Goal: Task Accomplishment & Management: Complete application form

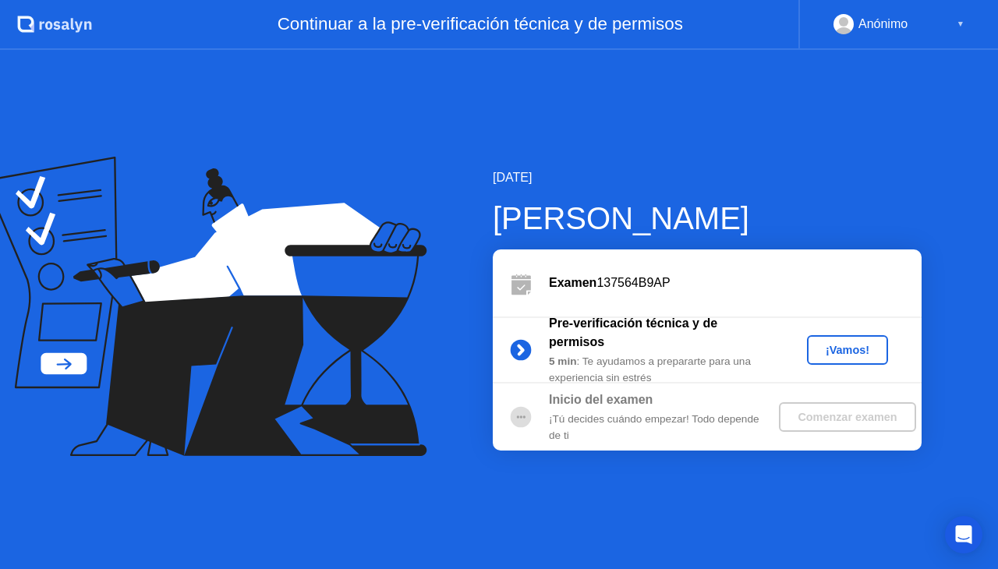
click at [814, 350] on div "¡Vamos!" at bounding box center [847, 350] width 69 height 12
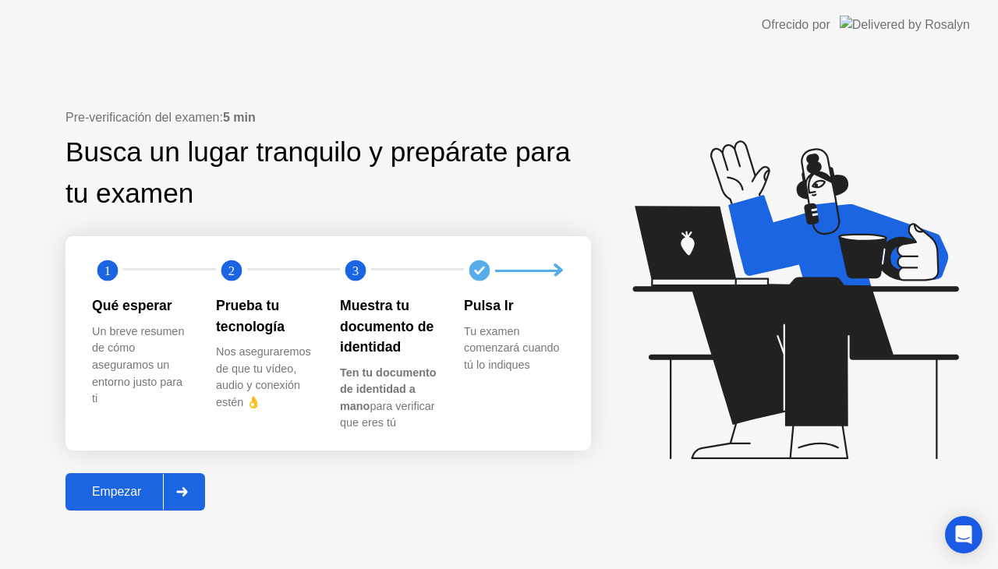
click at [185, 497] on div at bounding box center [181, 492] width 37 height 36
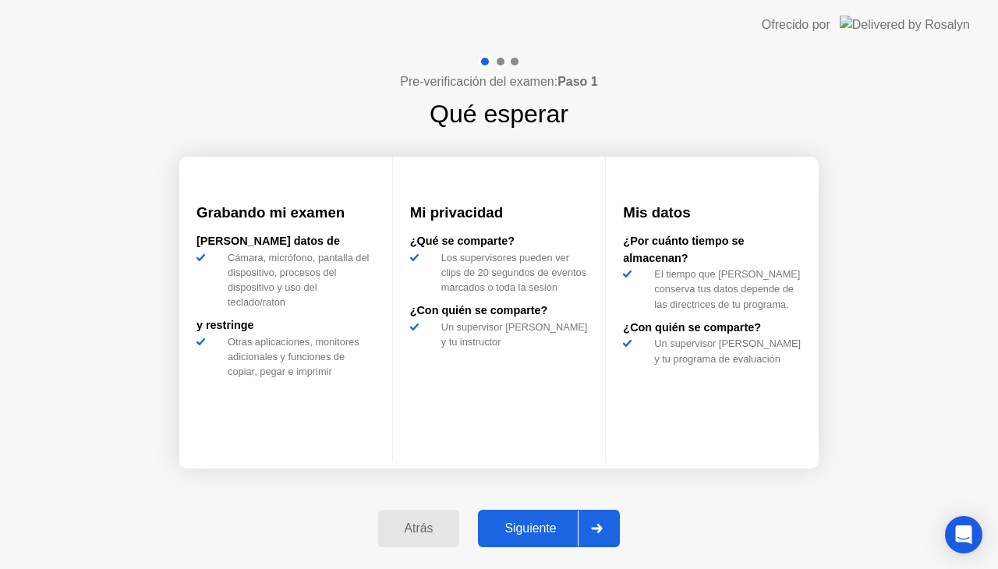
click at [544, 523] on div "Siguiente" at bounding box center [529, 528] width 95 height 14
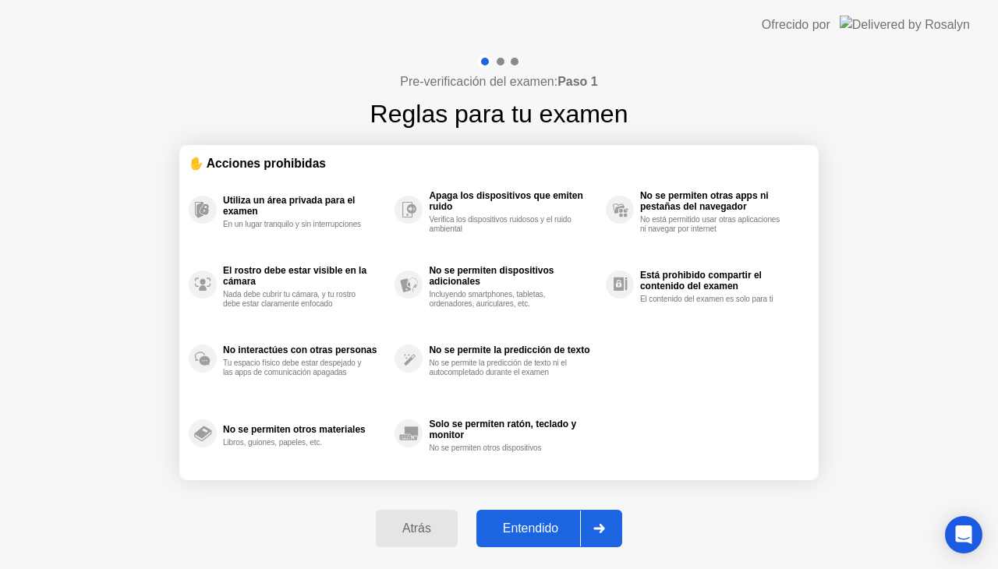
click at [557, 525] on div "Entendido" at bounding box center [530, 528] width 99 height 14
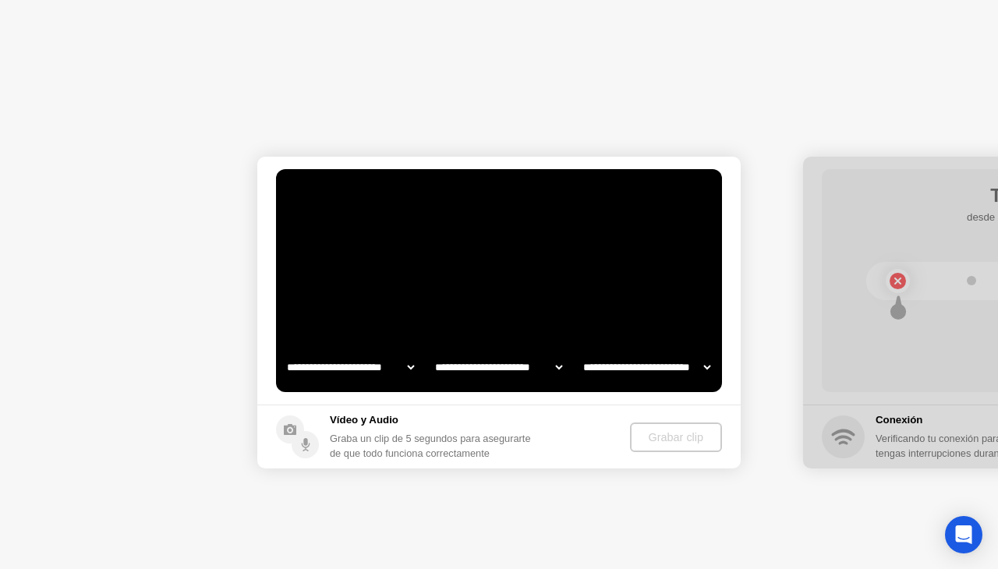
select select "**********"
select select "*******"
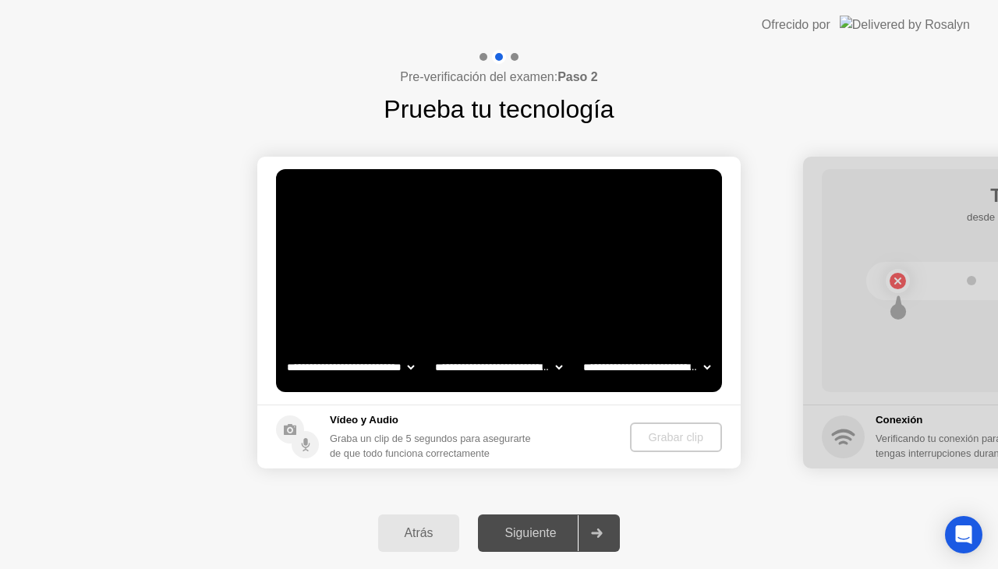
click at [561, 256] on video at bounding box center [499, 280] width 446 height 223
click at [673, 431] on div "Grabar clip" at bounding box center [677, 437] width 80 height 12
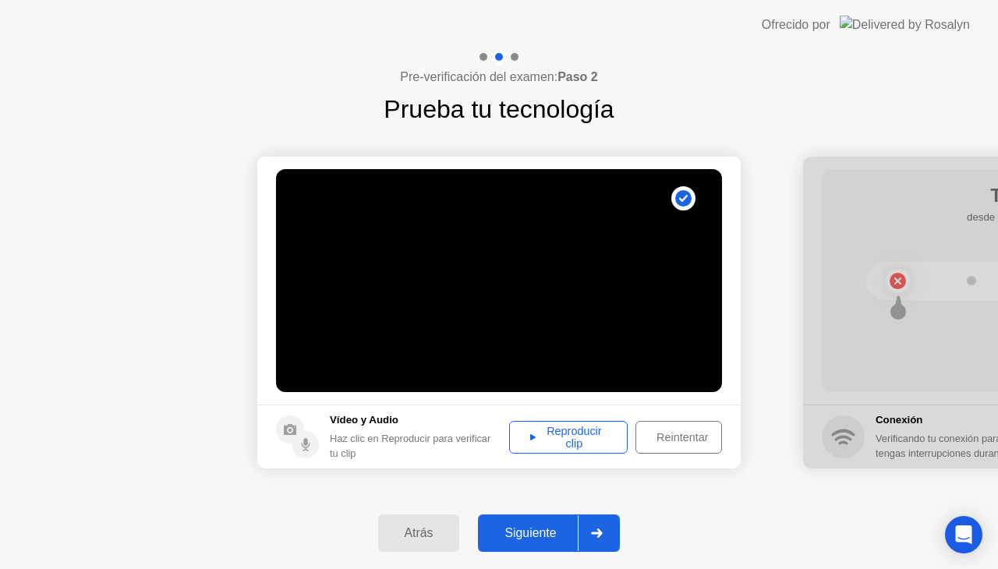
click at [546, 445] on div "Reproducir clip" at bounding box center [568, 437] width 108 height 25
click at [530, 533] on div "Siguiente" at bounding box center [529, 533] width 95 height 14
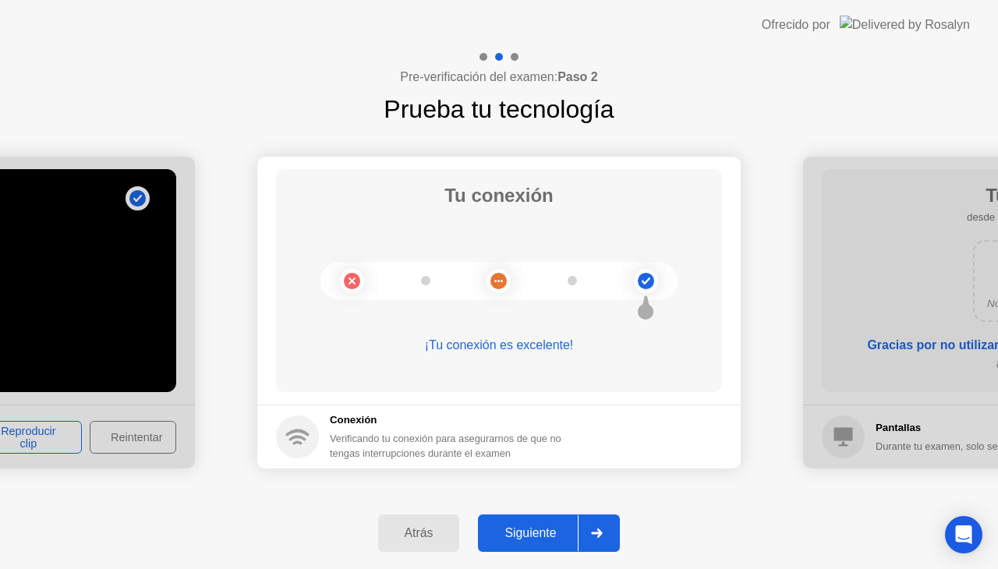
click at [548, 528] on div "Siguiente" at bounding box center [529, 533] width 95 height 14
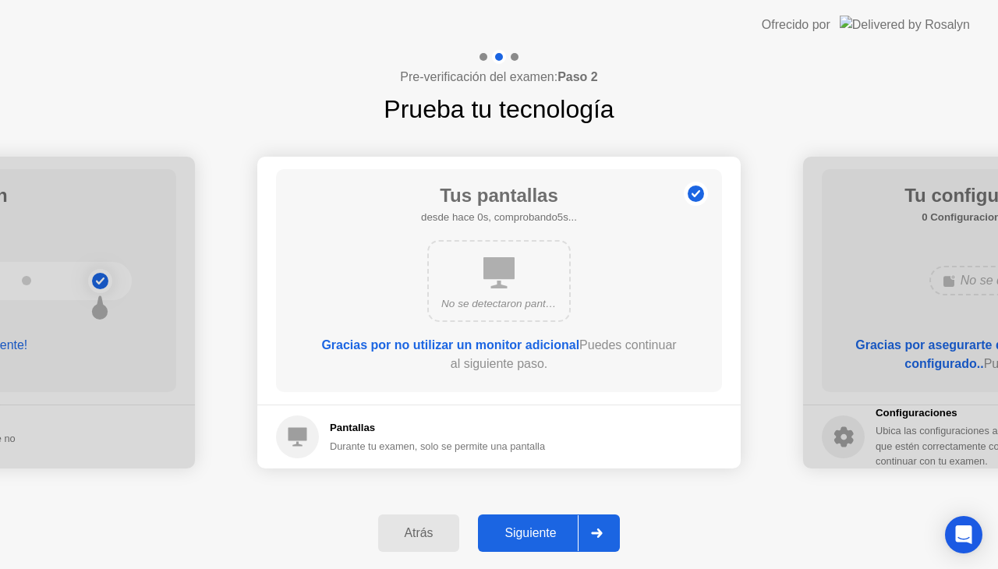
click at [560, 526] on div "Siguiente" at bounding box center [529, 533] width 95 height 14
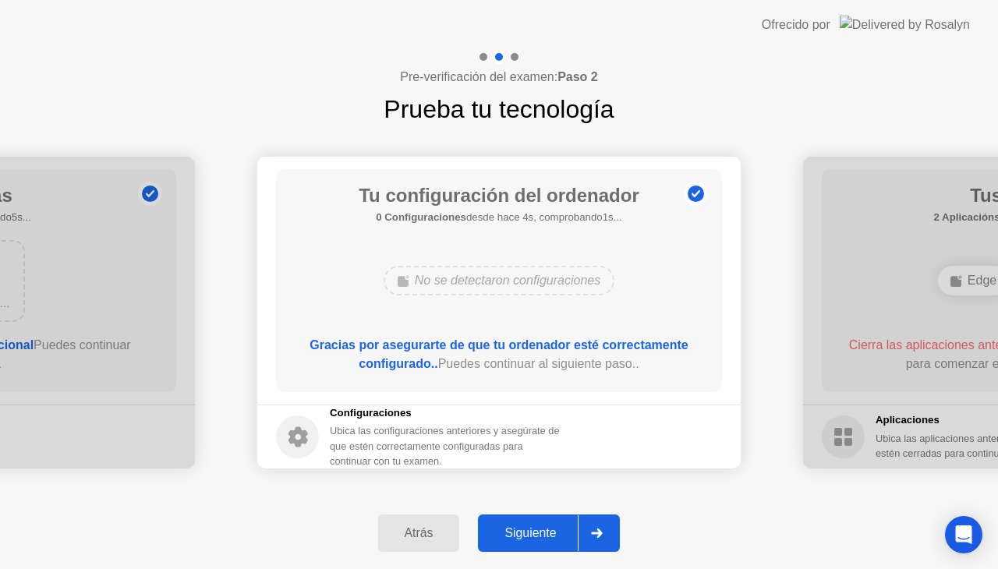
click at [539, 526] on div "Siguiente" at bounding box center [529, 533] width 95 height 14
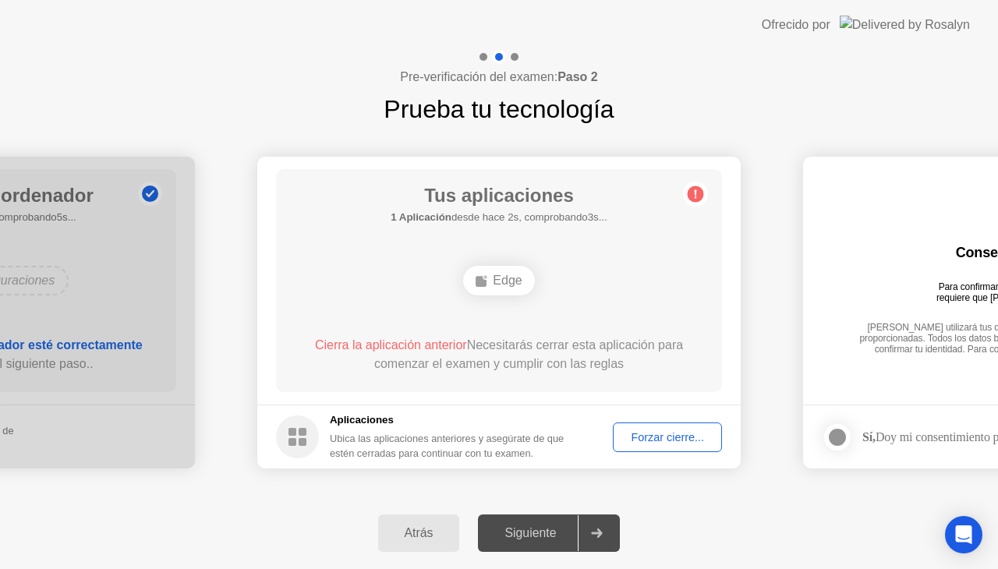
drag, startPoint x: 434, startPoint y: 321, endPoint x: 452, endPoint y: 335, distance: 22.8
click at [435, 323] on div "Tus aplicaciones 1 Aplicación desde hace 2s, comprobando3s... Edge Cierra la ap…" at bounding box center [499, 280] width 446 height 223
click at [449, 343] on span "Cierra la aplicación anterior" at bounding box center [391, 344] width 152 height 13
click at [505, 281] on div "Edge" at bounding box center [498, 281] width 71 height 30
drag, startPoint x: 421, startPoint y: 440, endPoint x: 469, endPoint y: 393, distance: 67.8
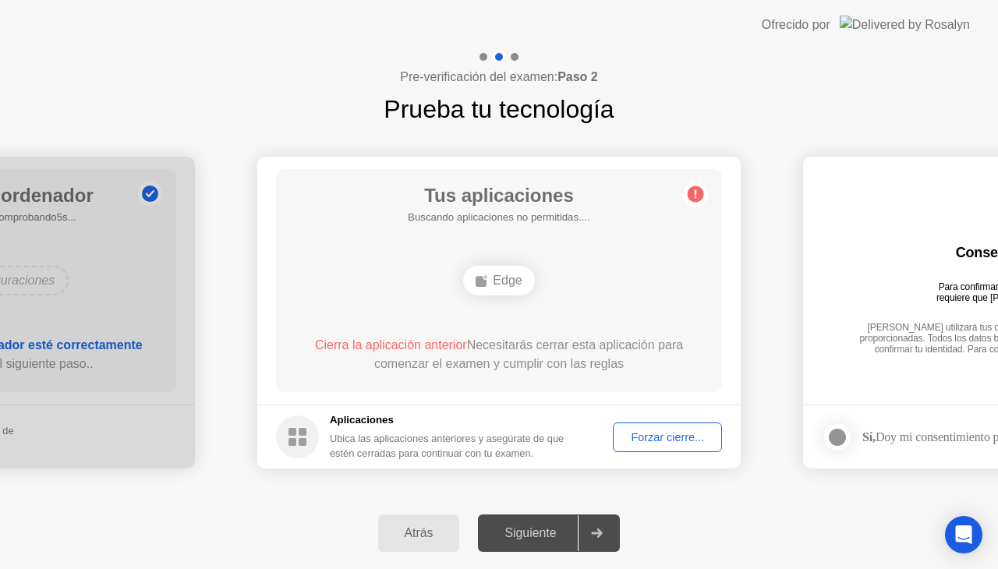
click at [426, 438] on div "Ubica las aplicaciones anteriores y asegúrate de que estén cerradas para contin…" at bounding box center [448, 446] width 236 height 30
click at [512, 272] on div "Edge" at bounding box center [498, 281] width 71 height 30
click at [714, 445] on button "Forzar cierre..." at bounding box center [667, 437] width 109 height 30
click at [479, 302] on div "Tus aplicaciones 1 Aplicación desde hace 3s, comprobando2s... Edge Cierra la ap…" at bounding box center [499, 280] width 446 height 223
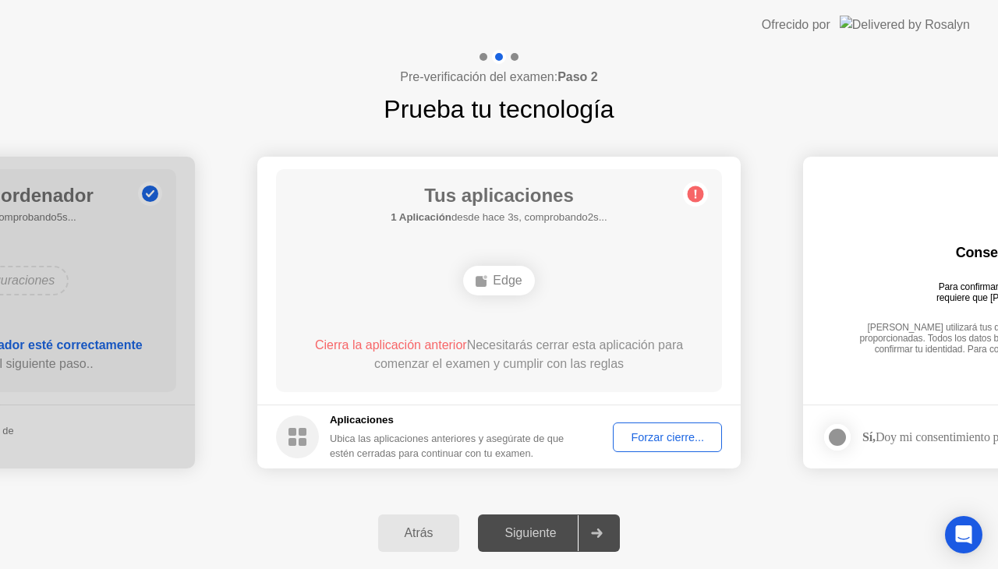
click at [516, 274] on div "Edge" at bounding box center [498, 281] width 71 height 30
click at [574, 206] on h1 "Tus aplicaciones" at bounding box center [498, 196] width 217 height 28
click at [652, 443] on div "Forzar cierre..." at bounding box center [667, 437] width 98 height 12
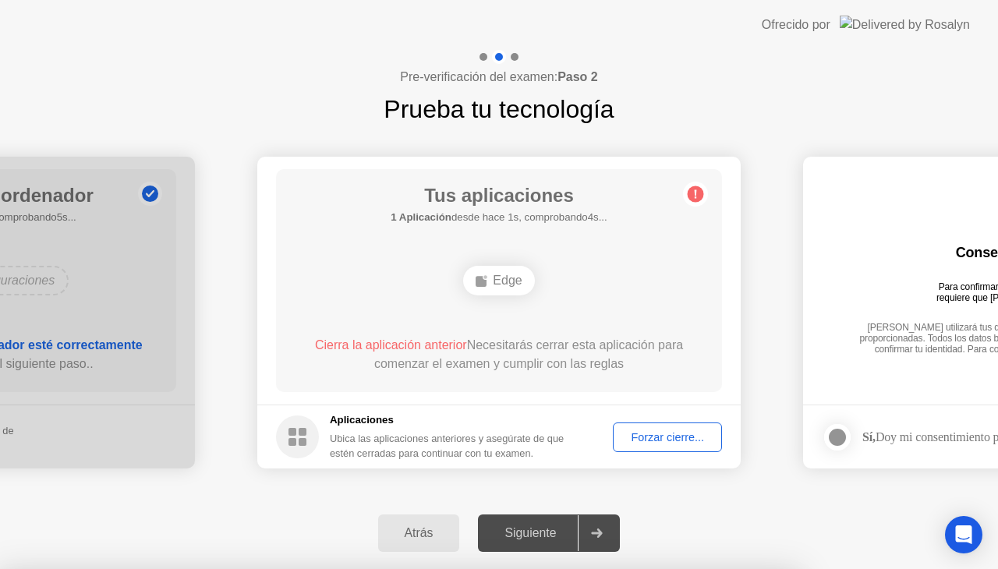
drag, startPoint x: 442, startPoint y: 244, endPoint x: 503, endPoint y: 250, distance: 61.1
click at [700, 196] on circle at bounding box center [695, 194] width 16 height 16
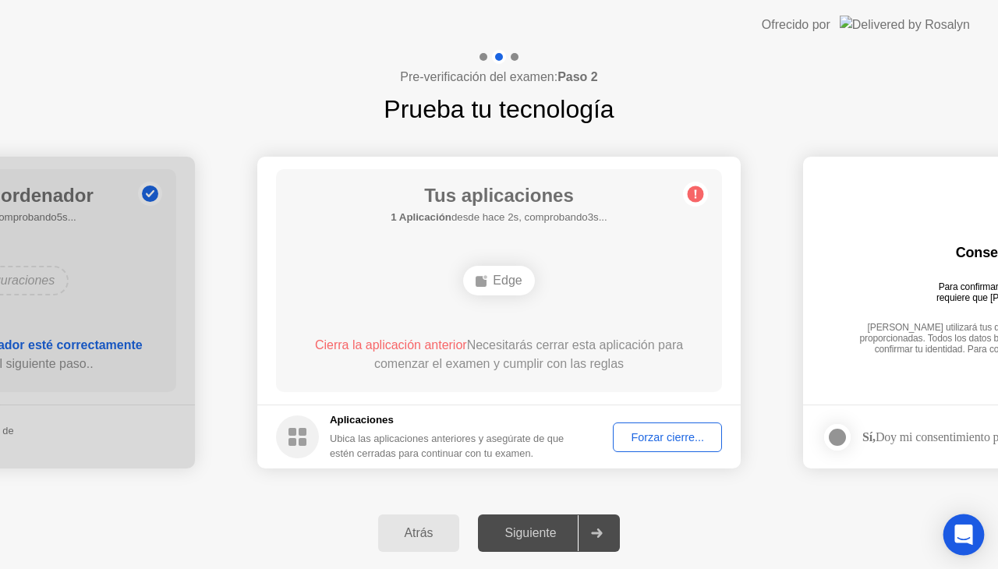
click at [962, 537] on icon "Open Intercom Messenger" at bounding box center [963, 535] width 18 height 20
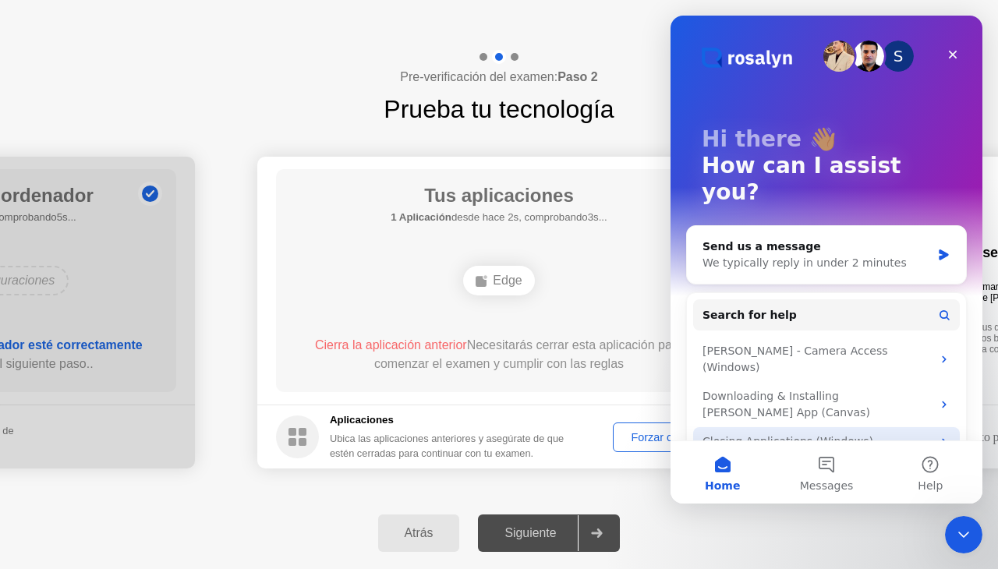
click at [784, 433] on div "Closing Applications (Windows)" at bounding box center [816, 441] width 229 height 16
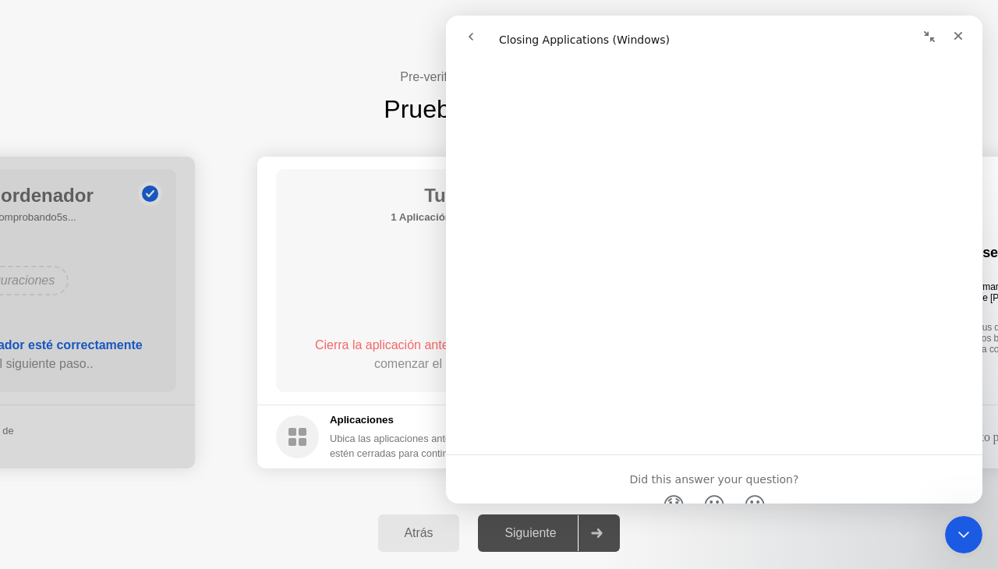
scroll to position [1807, 0]
click at [466, 37] on icon "go back" at bounding box center [471, 36] width 12 height 12
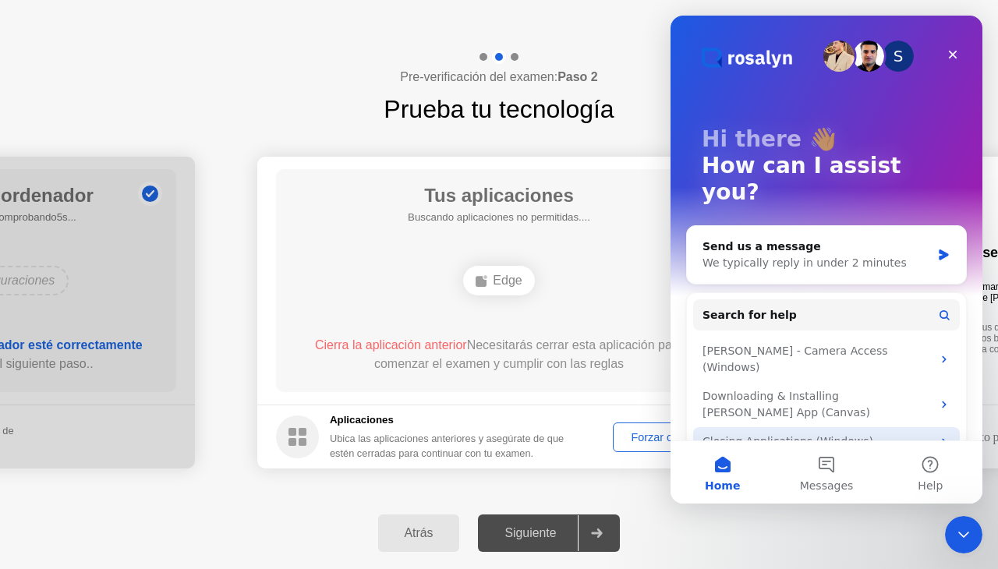
click at [793, 433] on div "Closing Applications (Windows)" at bounding box center [816, 441] width 229 height 16
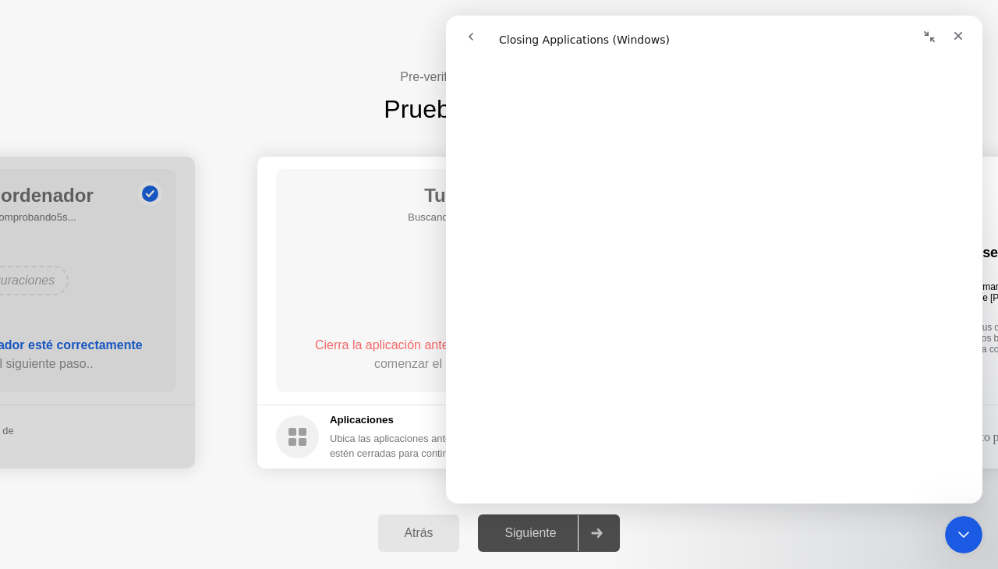
scroll to position [1715, 0]
click at [477, 42] on button "go back" at bounding box center [471, 37] width 30 height 30
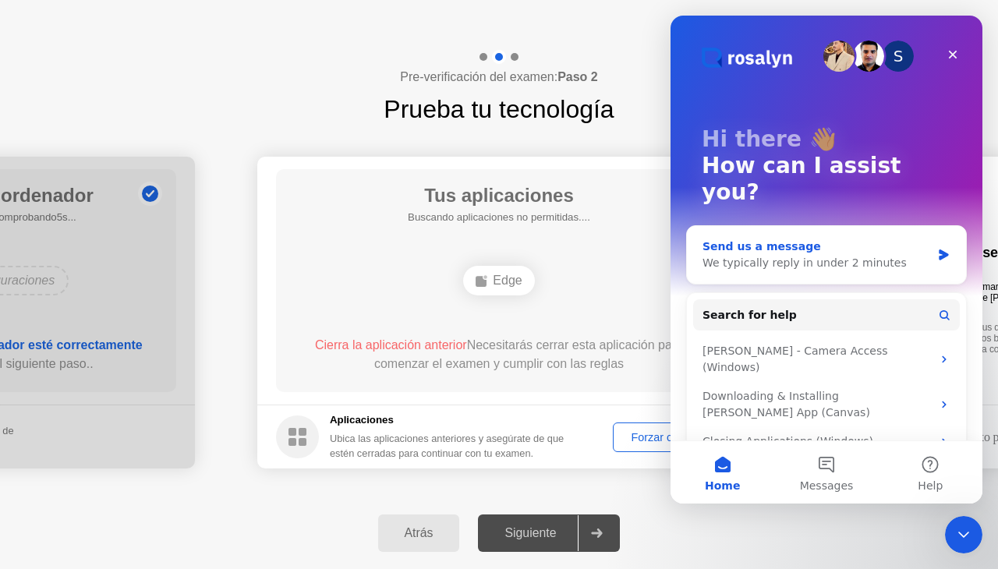
click at [760, 255] on div "We typically reply in under 2 minutes" at bounding box center [816, 263] width 228 height 16
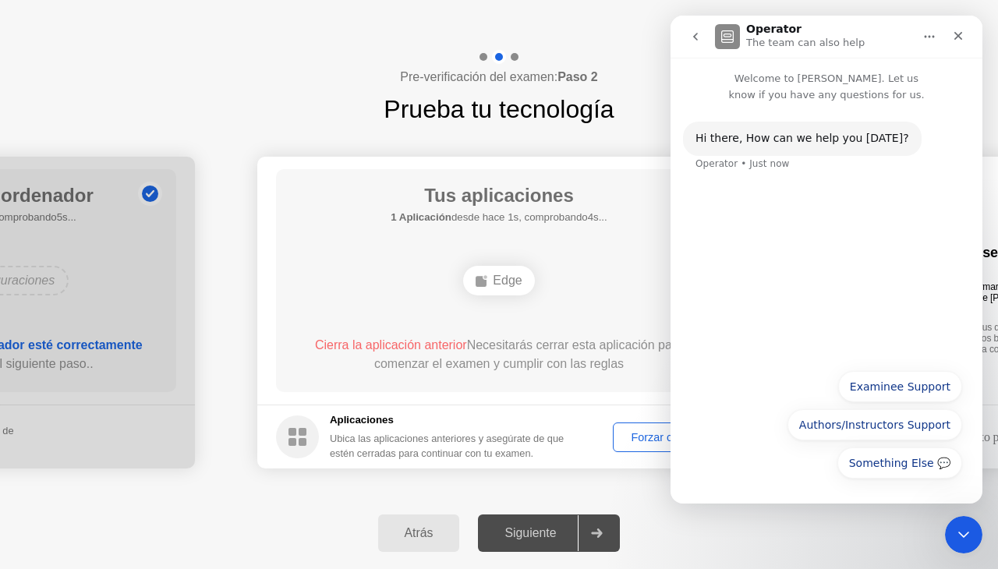
drag, startPoint x: 509, startPoint y: 311, endPoint x: 518, endPoint y: 288, distance: 24.9
click at [509, 310] on div "Tus aplicaciones 1 Aplicación desde hace 1s, comprobando4s... Edge Cierra la ap…" at bounding box center [499, 280] width 446 height 223
click at [896, 378] on button "Examinee Support" at bounding box center [900, 386] width 124 height 31
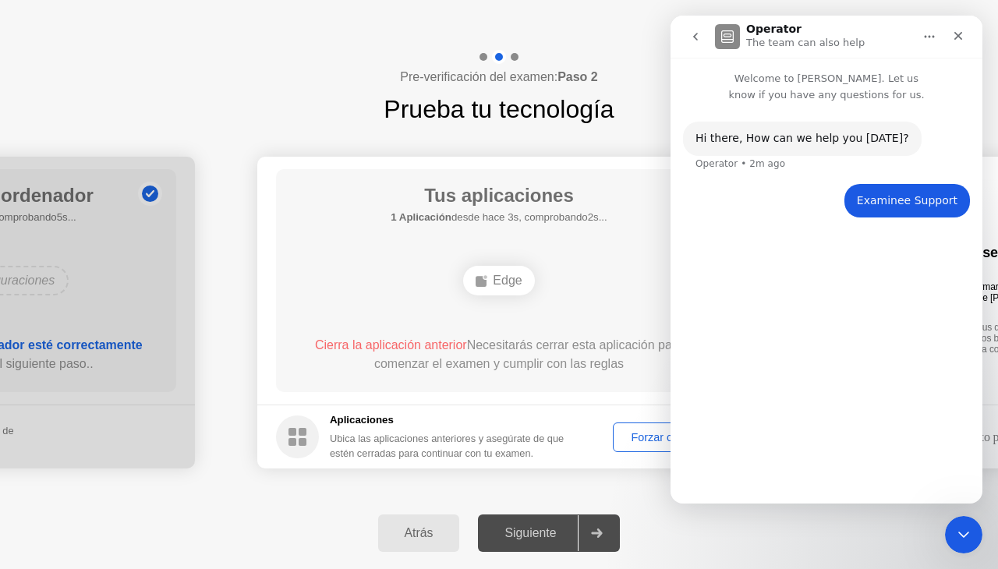
drag, startPoint x: 420, startPoint y: 317, endPoint x: 471, endPoint y: 307, distance: 51.7
click at [432, 317] on div "Tus aplicaciones 1 Aplicación desde hace 3s, comprobando2s... Edge Cierra la ap…" at bounding box center [499, 280] width 446 height 223
click at [504, 286] on div "Edge" at bounding box center [498, 281] width 71 height 30
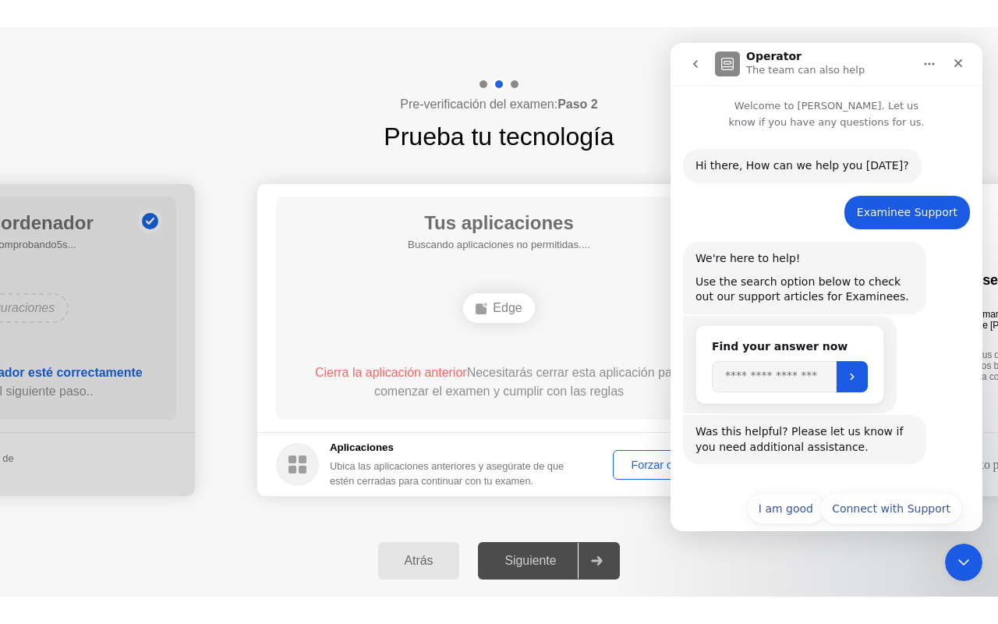
scroll to position [20, 0]
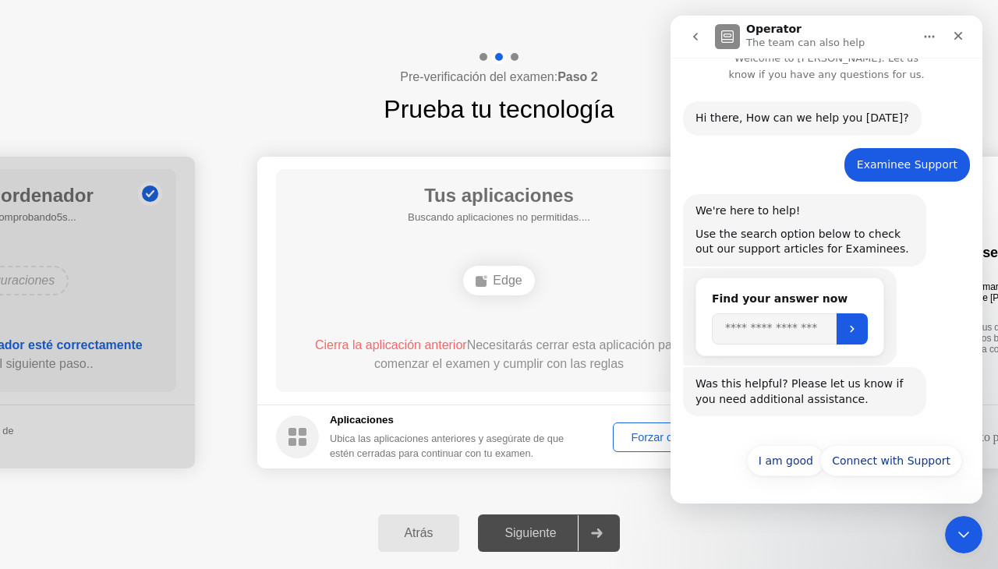
drag, startPoint x: 515, startPoint y: 249, endPoint x: 525, endPoint y: 256, distance: 12.3
click at [518, 249] on div "Tus aplicaciones 1 Aplicación desde hace 0s, comprobando5s... Edge Cierra la ap…" at bounding box center [499, 280] width 446 height 223
click at [368, 277] on div "Edge" at bounding box center [498, 281] width 357 height 42
drag, startPoint x: 401, startPoint y: 246, endPoint x: 511, endPoint y: 362, distance: 160.5
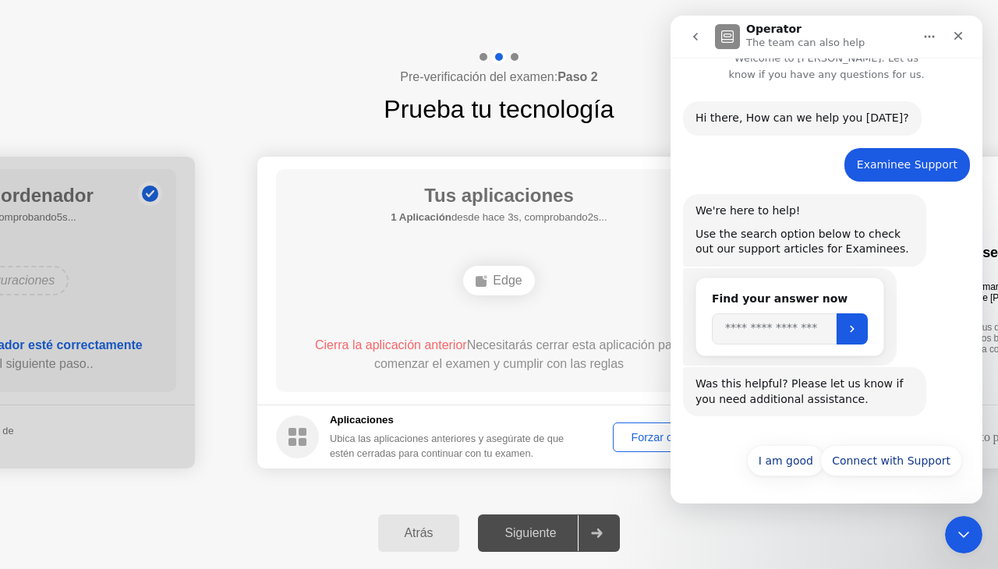
click at [401, 246] on div "Tus aplicaciones 1 Aplicación desde hace 3s, comprobando2s... Edge Cierra la ap…" at bounding box center [499, 280] width 446 height 223
click at [638, 440] on div "Forzar cierre..." at bounding box center [667, 437] width 98 height 12
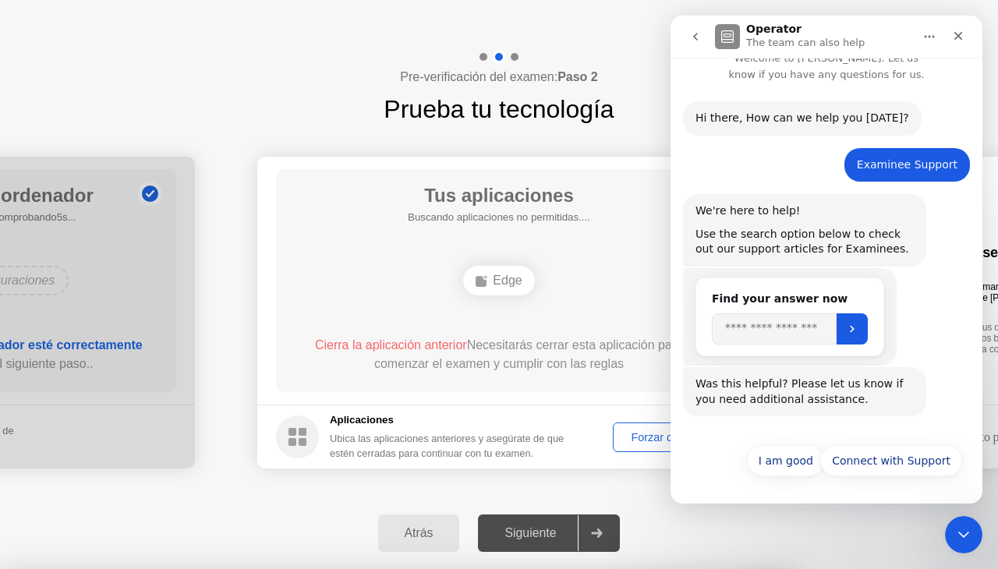
click at [653, 445] on button "Forzar cierre..." at bounding box center [667, 437] width 109 height 30
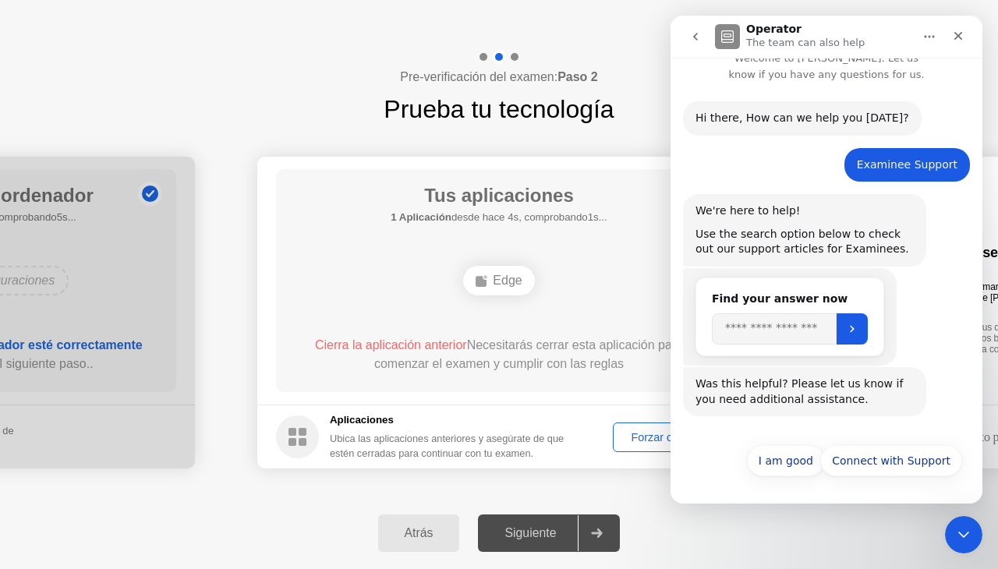
drag, startPoint x: 550, startPoint y: 466, endPoint x: 483, endPoint y: 355, distance: 129.4
click at [541, 451] on footer "Aplicaciones Ubica las aplicaciones anteriores y asegúrate de que estén cerrada…" at bounding box center [498, 437] width 483 height 64
drag, startPoint x: 507, startPoint y: 254, endPoint x: 552, endPoint y: 258, distance: 44.6
click at [512, 253] on div "Tus aplicaciones Buscando aplicaciones no permitidas.... Edge Cierra la aplicac…" at bounding box center [499, 280] width 446 height 223
drag, startPoint x: 430, startPoint y: 283, endPoint x: 474, endPoint y: 315, distance: 54.1
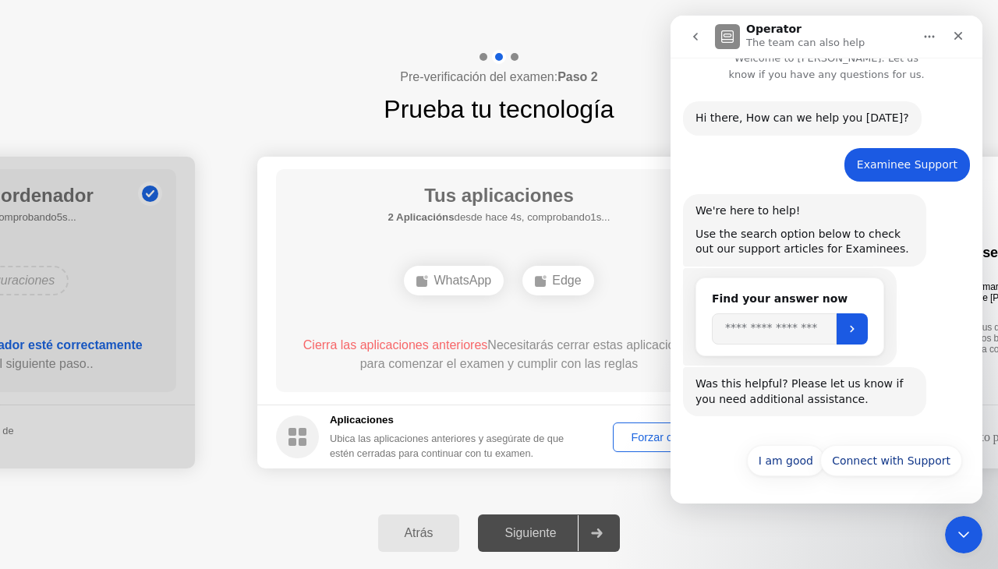
click at [433, 283] on div "WhatsApp" at bounding box center [454, 281] width 100 height 30
click at [627, 431] on div "Forzar cierre..." at bounding box center [667, 437] width 98 height 12
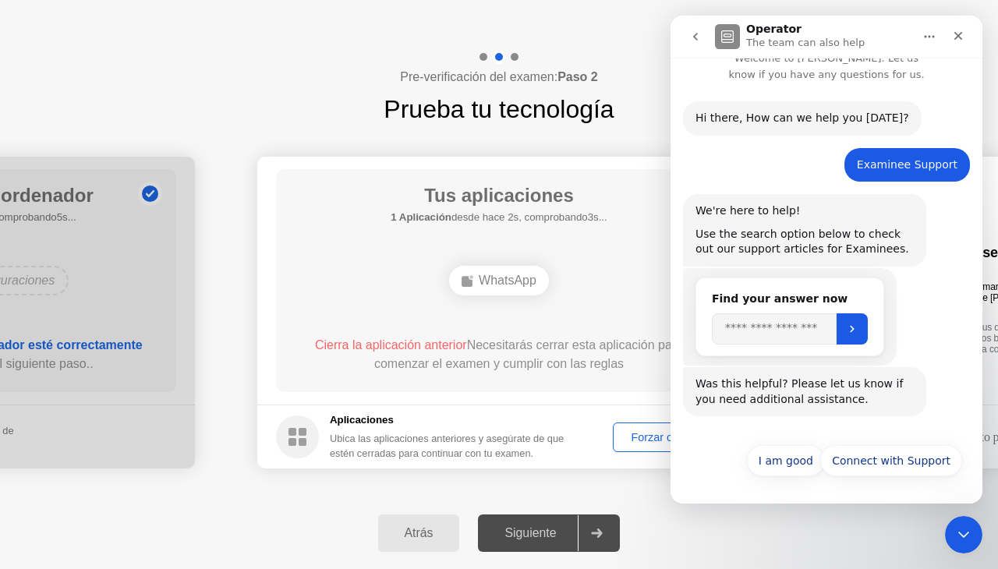
click at [636, 443] on div "Forzar cierre..." at bounding box center [667, 437] width 98 height 12
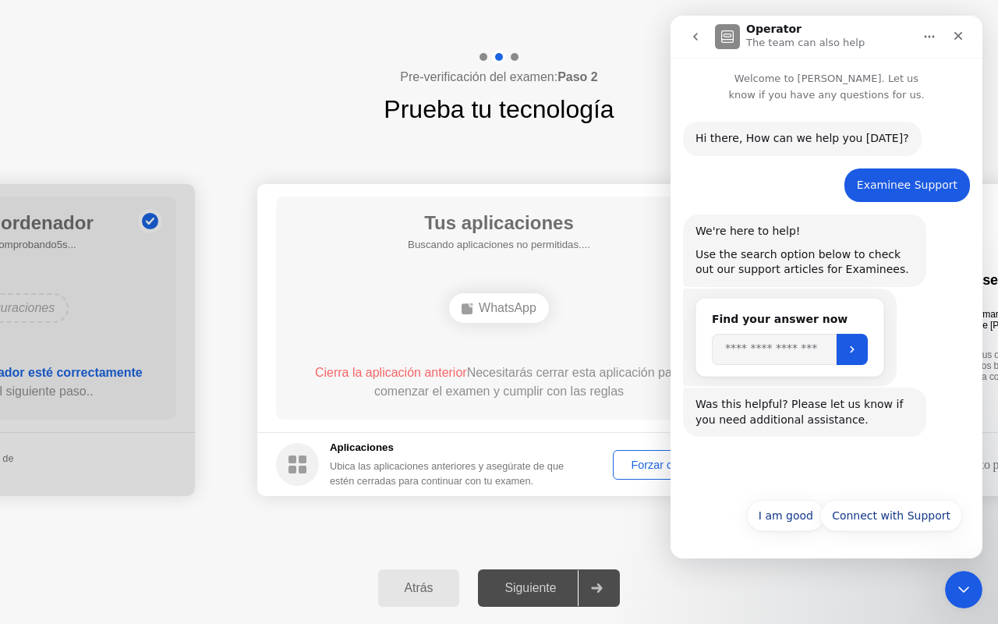
scroll to position [0, 0]
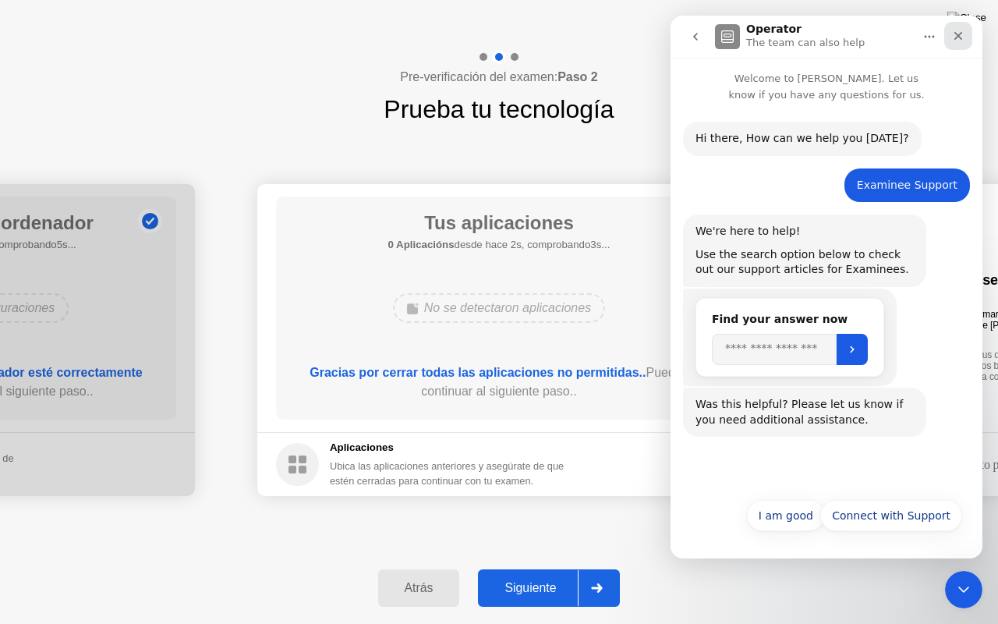
click at [960, 35] on icon "Close" at bounding box center [958, 36] width 12 height 12
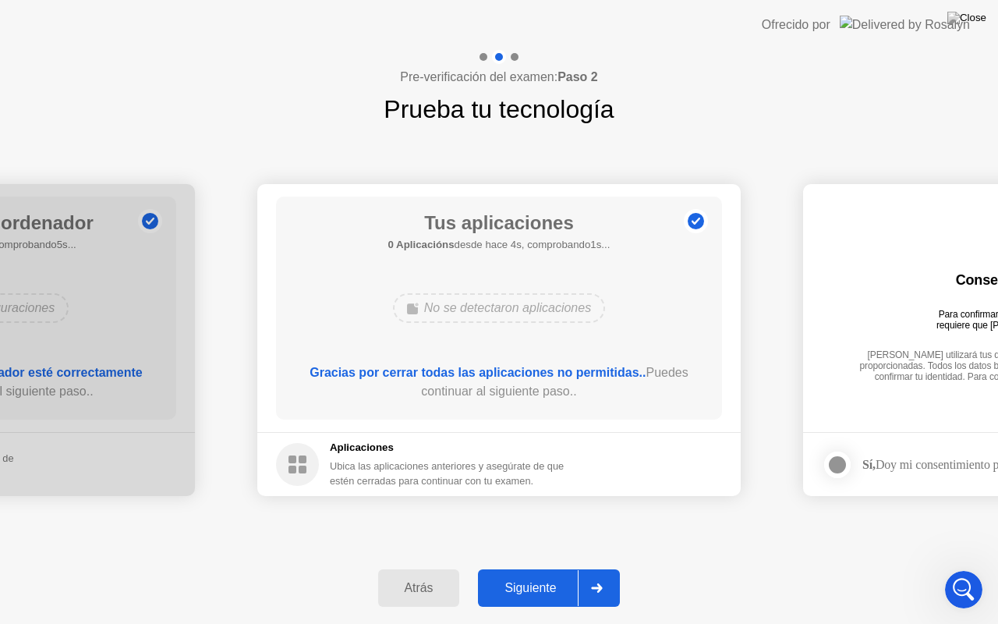
click at [551, 568] on div "Siguiente" at bounding box center [529, 588] width 95 height 14
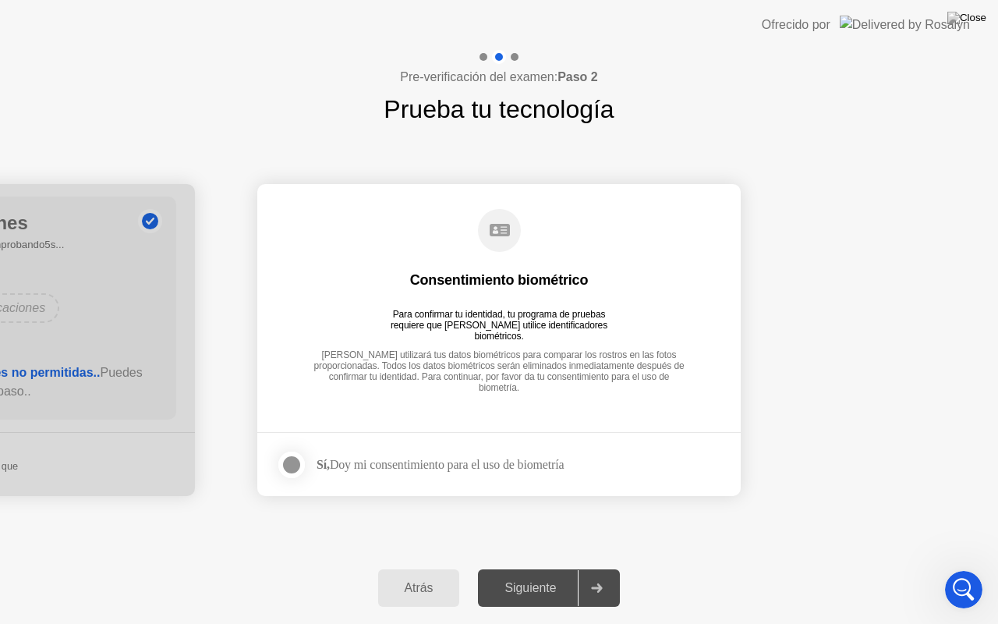
click at [374, 465] on div "Sí, Doy mi consentimiento para el uso de biometría" at bounding box center [439, 464] width 247 height 15
drag, startPoint x: 289, startPoint y: 467, endPoint x: 332, endPoint y: 466, distance: 42.9
click at [292, 467] on div at bounding box center [291, 464] width 19 height 19
click at [549, 568] on button "Siguiente" at bounding box center [549, 587] width 142 height 37
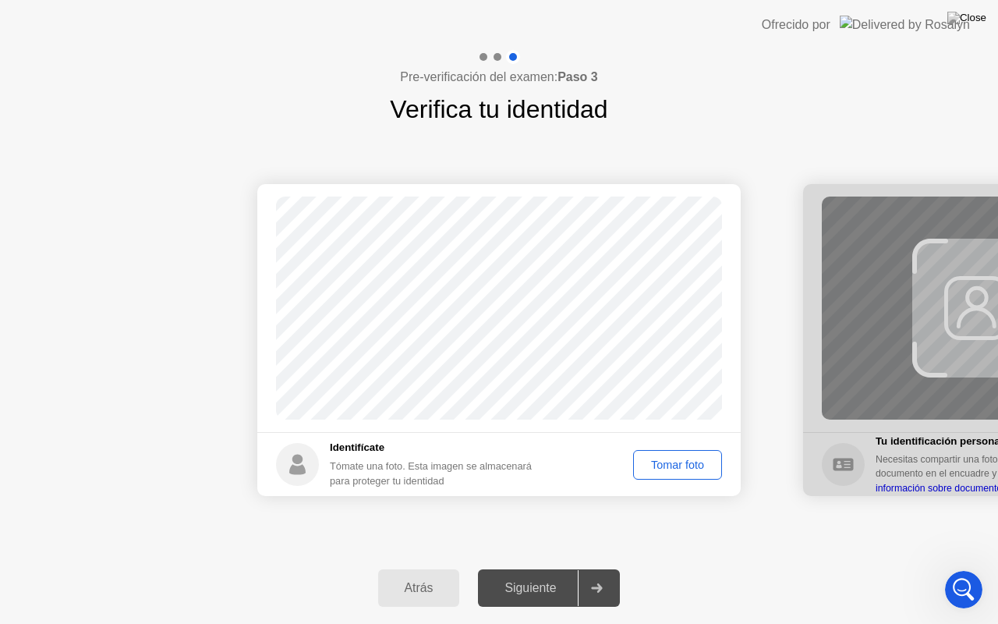
click at [652, 463] on div "Tomar foto" at bounding box center [677, 464] width 78 height 12
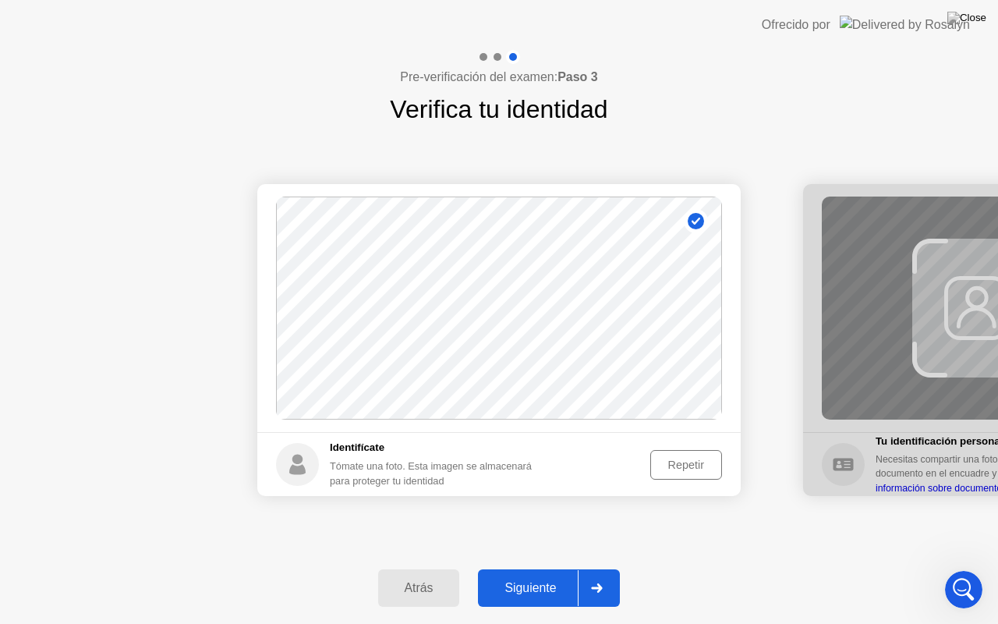
click at [529, 568] on button "Siguiente" at bounding box center [549, 587] width 142 height 37
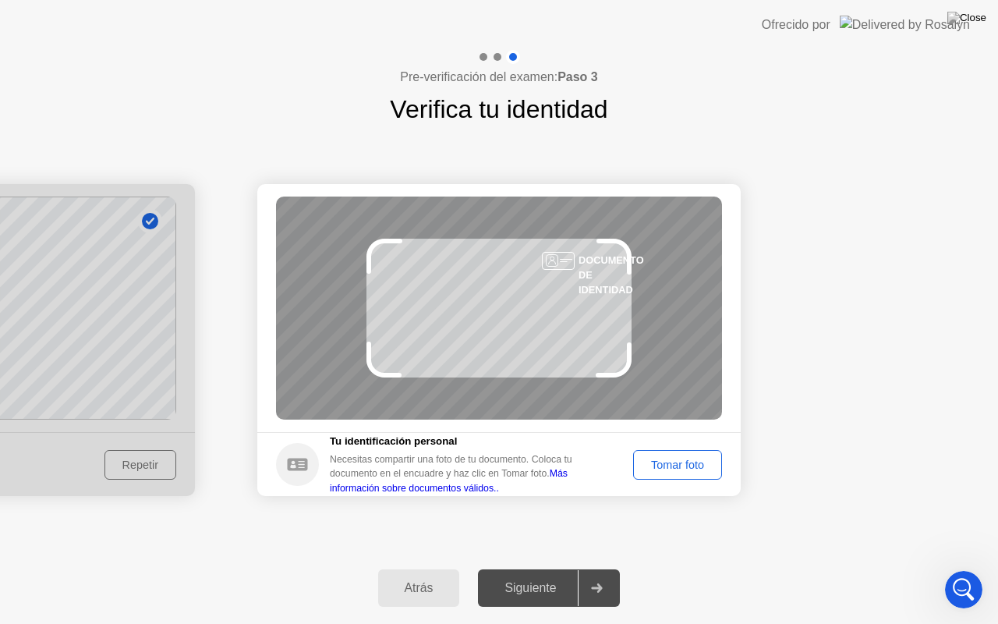
click at [673, 452] on button "Tomar foto" at bounding box center [677, 465] width 89 height 30
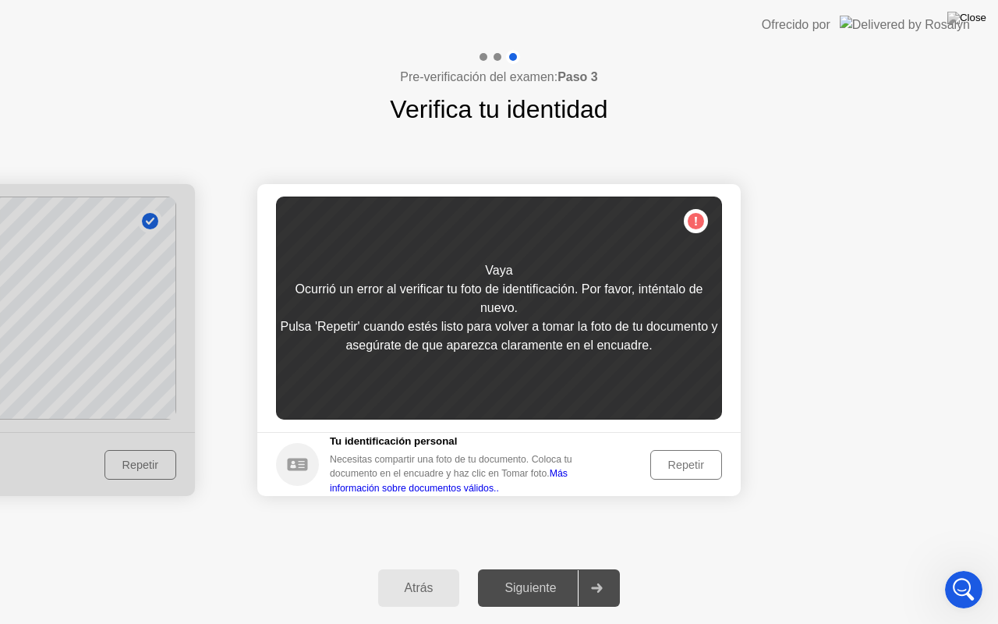
click at [667, 465] on div "Repetir" at bounding box center [685, 464] width 61 height 12
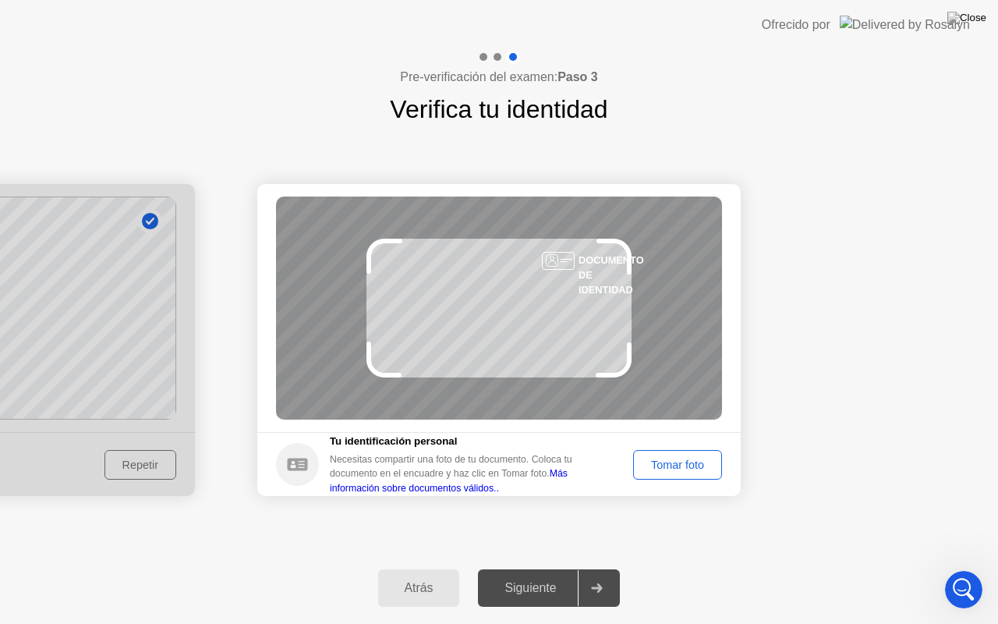
click at [417, 568] on div "Atrás" at bounding box center [419, 588] width 72 height 14
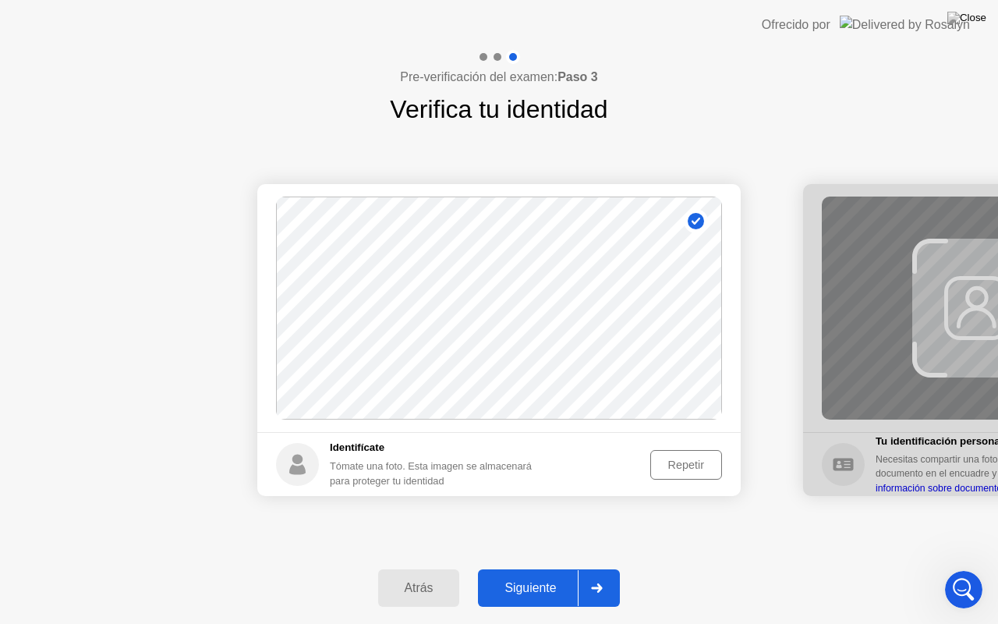
click at [506, 568] on div "Siguiente" at bounding box center [529, 588] width 95 height 14
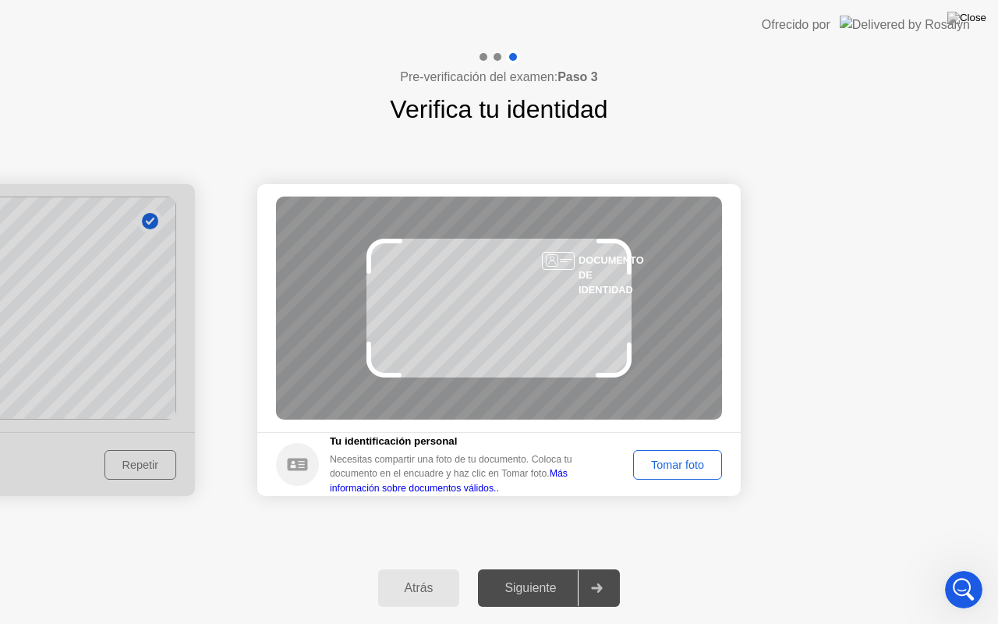
click at [687, 465] on div "Tomar foto" at bounding box center [677, 464] width 78 height 12
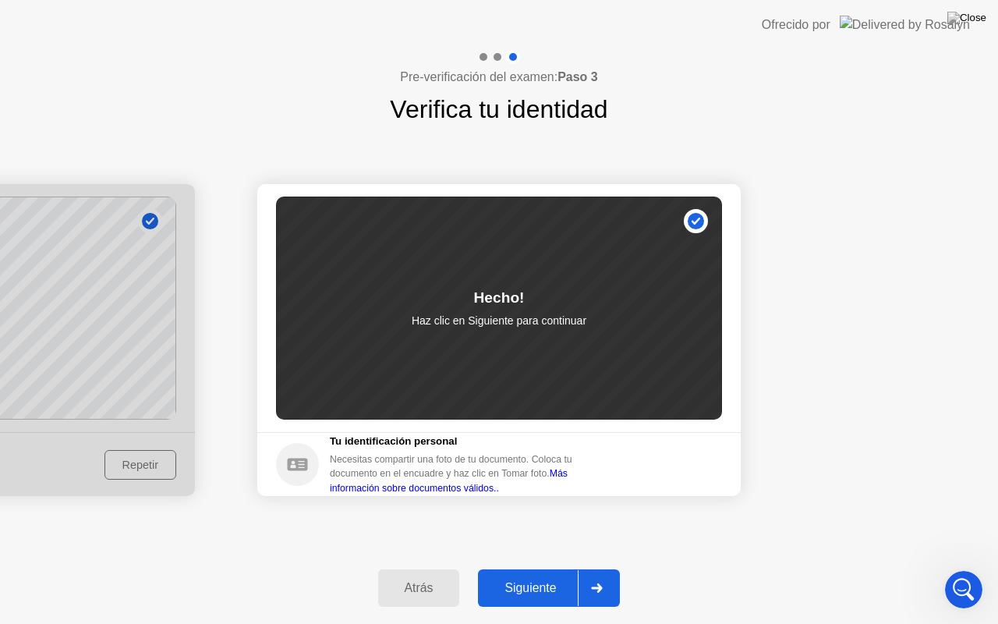
click at [523, 568] on div "Siguiente" at bounding box center [529, 588] width 95 height 14
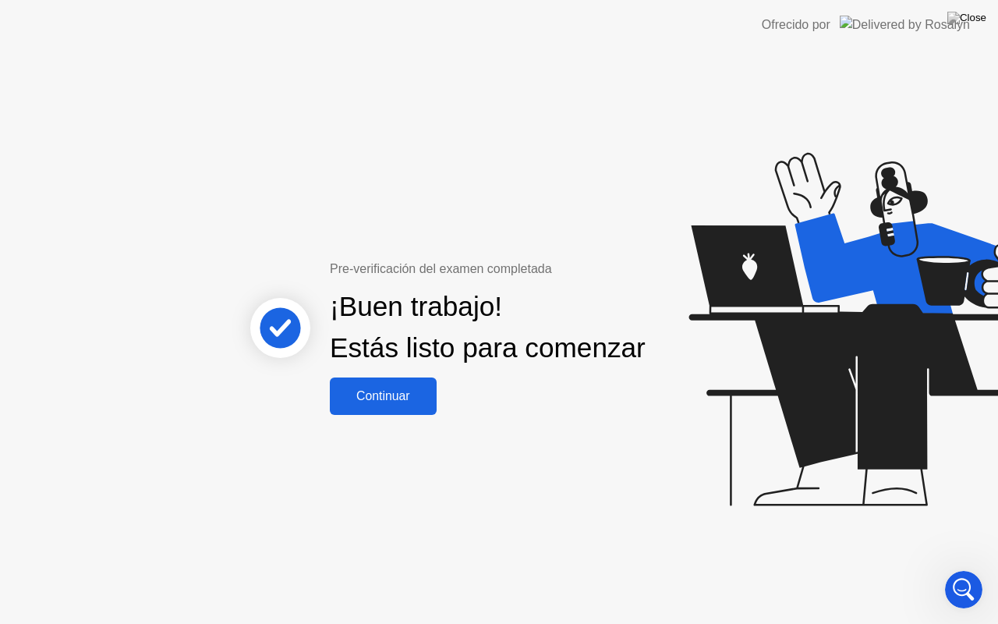
click at [353, 403] on div "Continuar" at bounding box center [382, 396] width 97 height 14
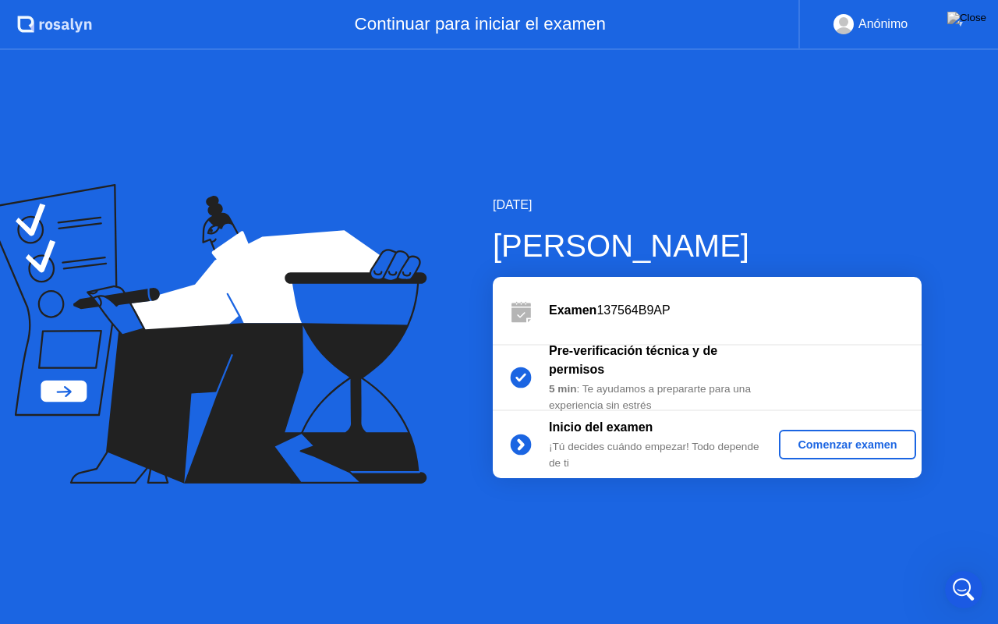
click at [820, 445] on div "Comenzar examen" at bounding box center [847, 444] width 124 height 12
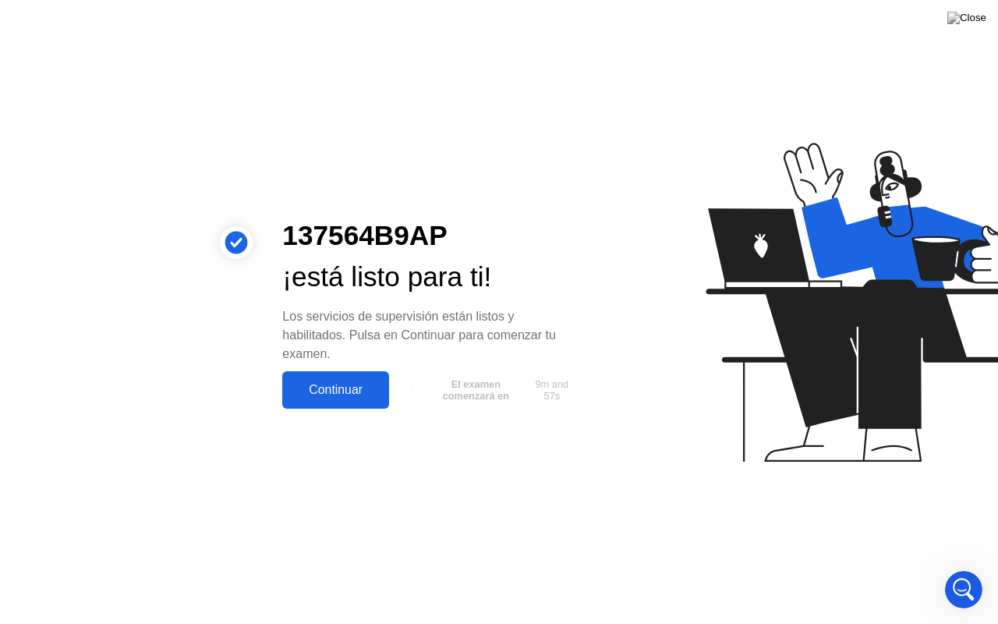
click at [343, 396] on div "Continuar" at bounding box center [335, 390] width 97 height 14
